Goal: Task Accomplishment & Management: Manage account settings

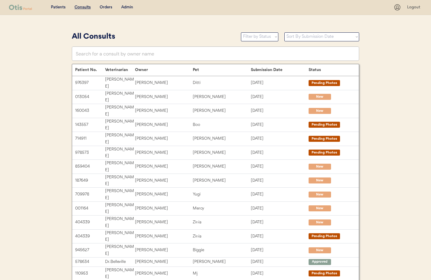
click at [129, 5] on div "Admin" at bounding box center [127, 7] width 12 height 6
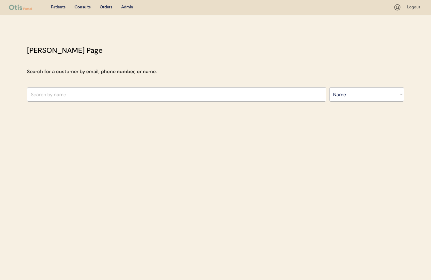
select select ""Name""
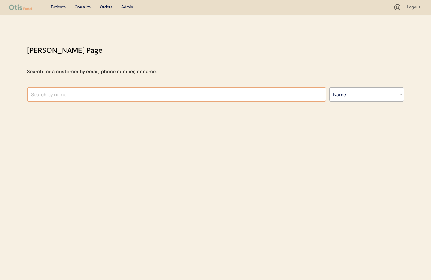
click at [97, 96] on input "text" at bounding box center [176, 94] width 299 height 14
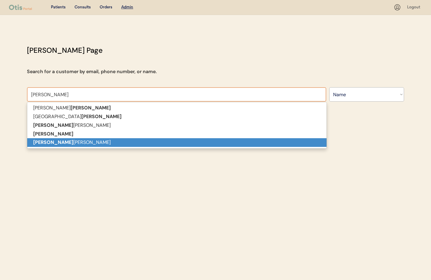
click at [84, 141] on p "Scott hamelburg" at bounding box center [176, 142] width 299 height 9
type input "Scott hamelburg"
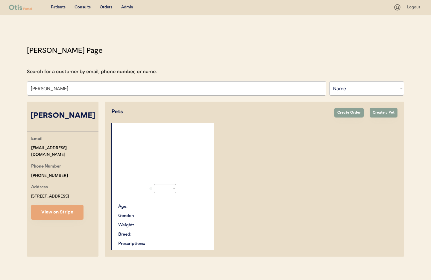
select select "true"
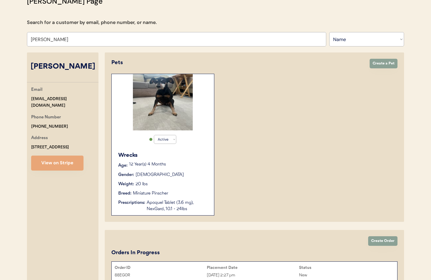
scroll to position [86, 0]
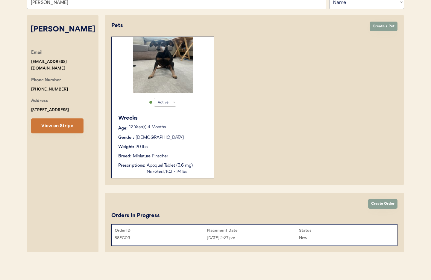
type input "Scott hamelburg"
click at [59, 130] on button "View on Stripe" at bounding box center [57, 125] width 52 height 15
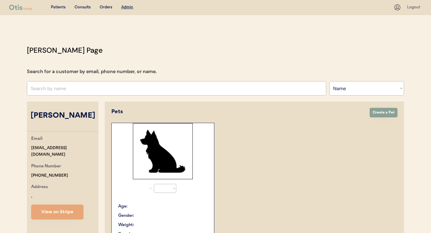
select select ""Name""
select select "true"
